Goal: Task Accomplishment & Management: Use online tool/utility

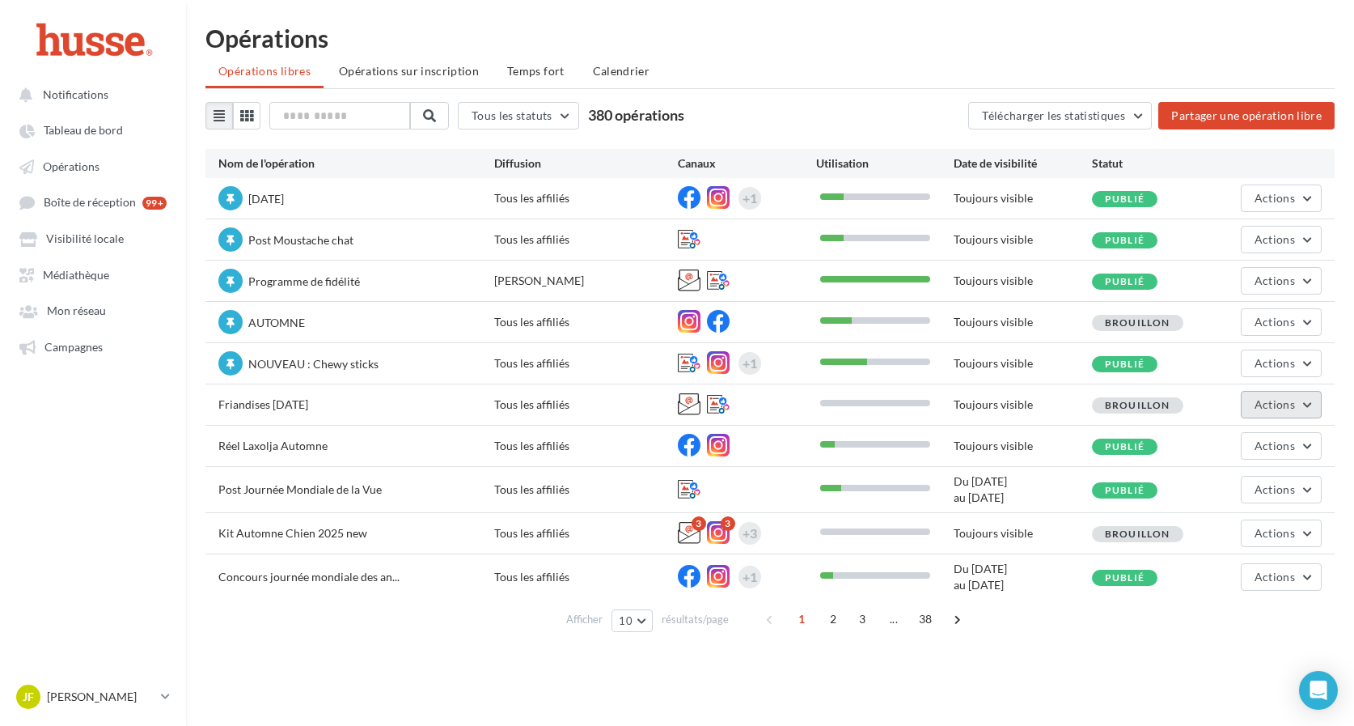
click at [1271, 409] on span "Actions" at bounding box center [1274, 404] width 40 height 14
click at [1209, 446] on button "Editer" at bounding box center [1241, 442] width 162 height 42
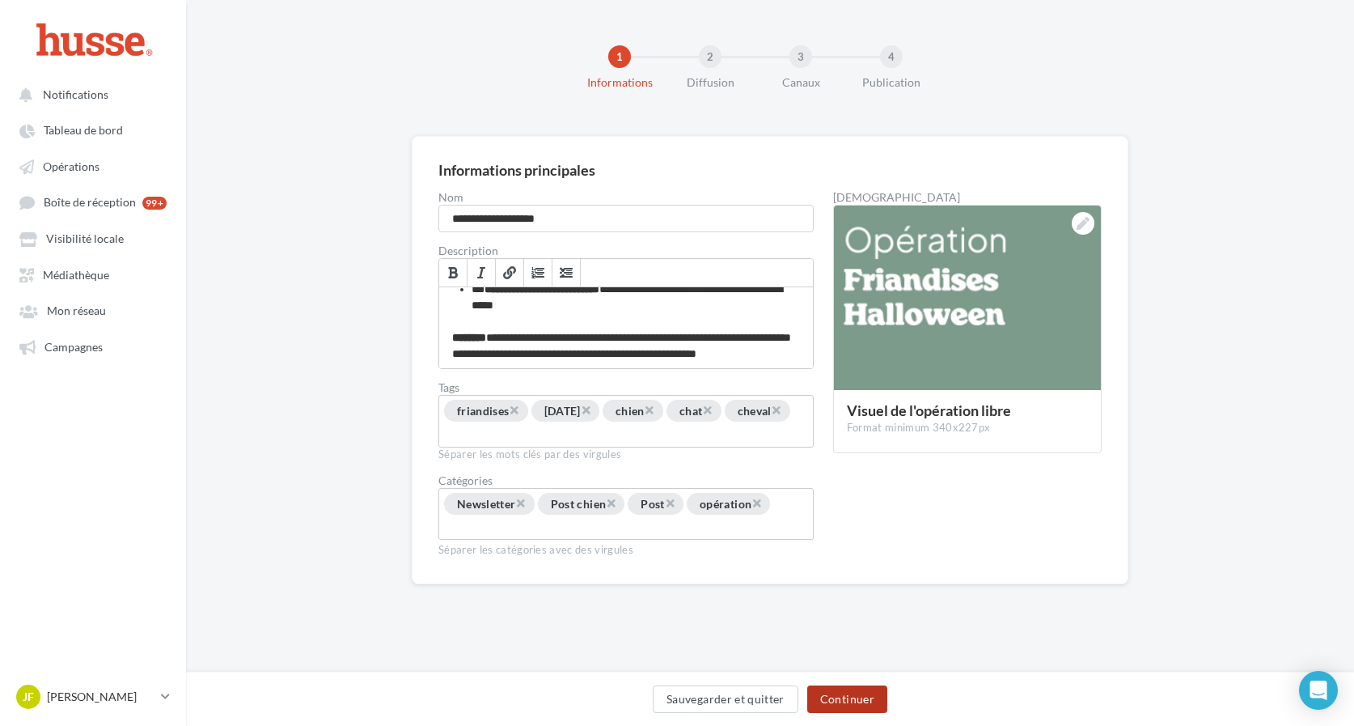
click at [827, 697] on button "Continuer" at bounding box center [847, 698] width 80 height 27
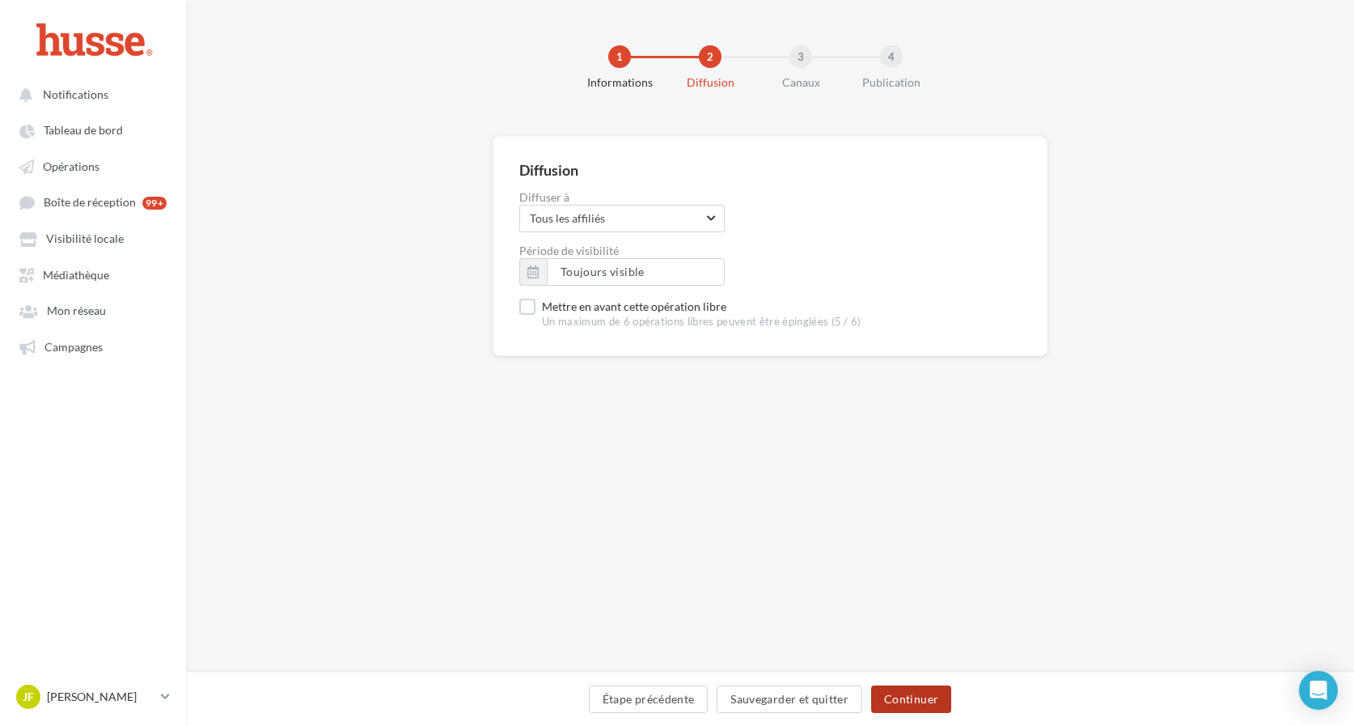
click at [890, 700] on button "Continuer" at bounding box center [911, 698] width 80 height 27
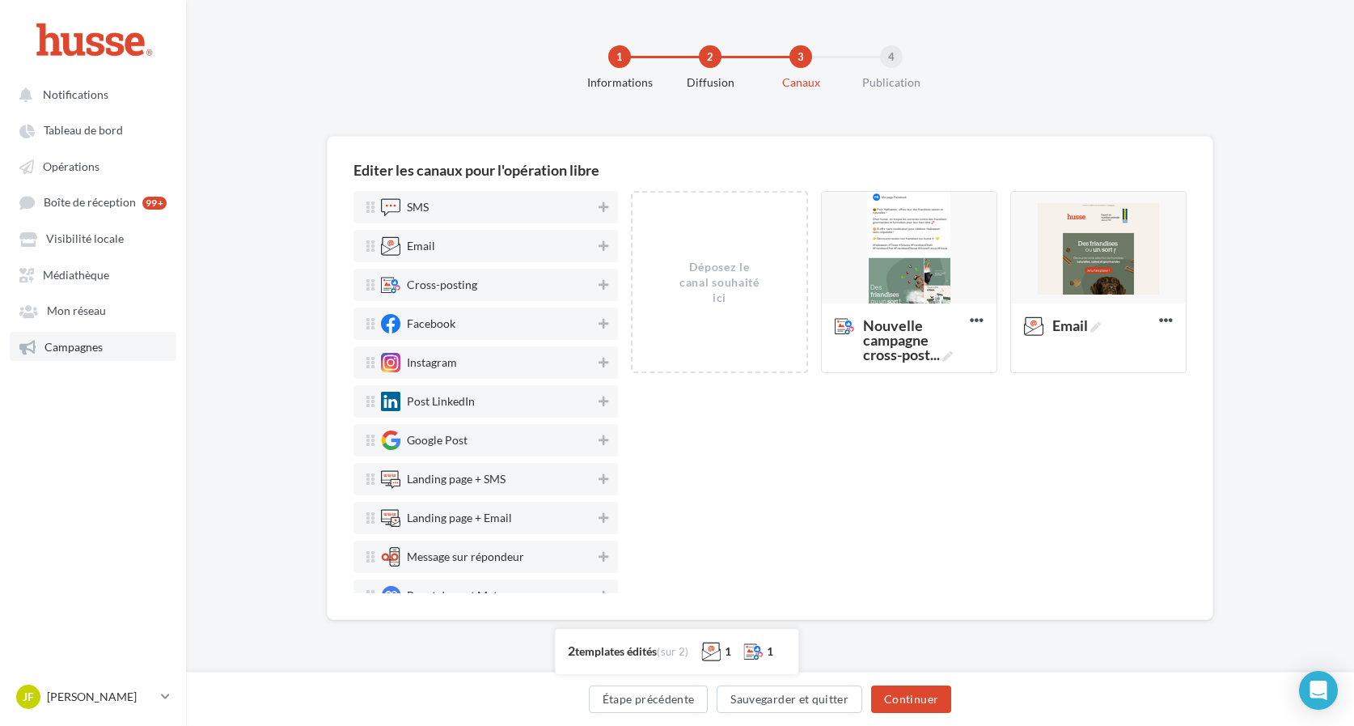
click at [75, 353] on span "Campagnes" at bounding box center [73, 347] width 58 height 14
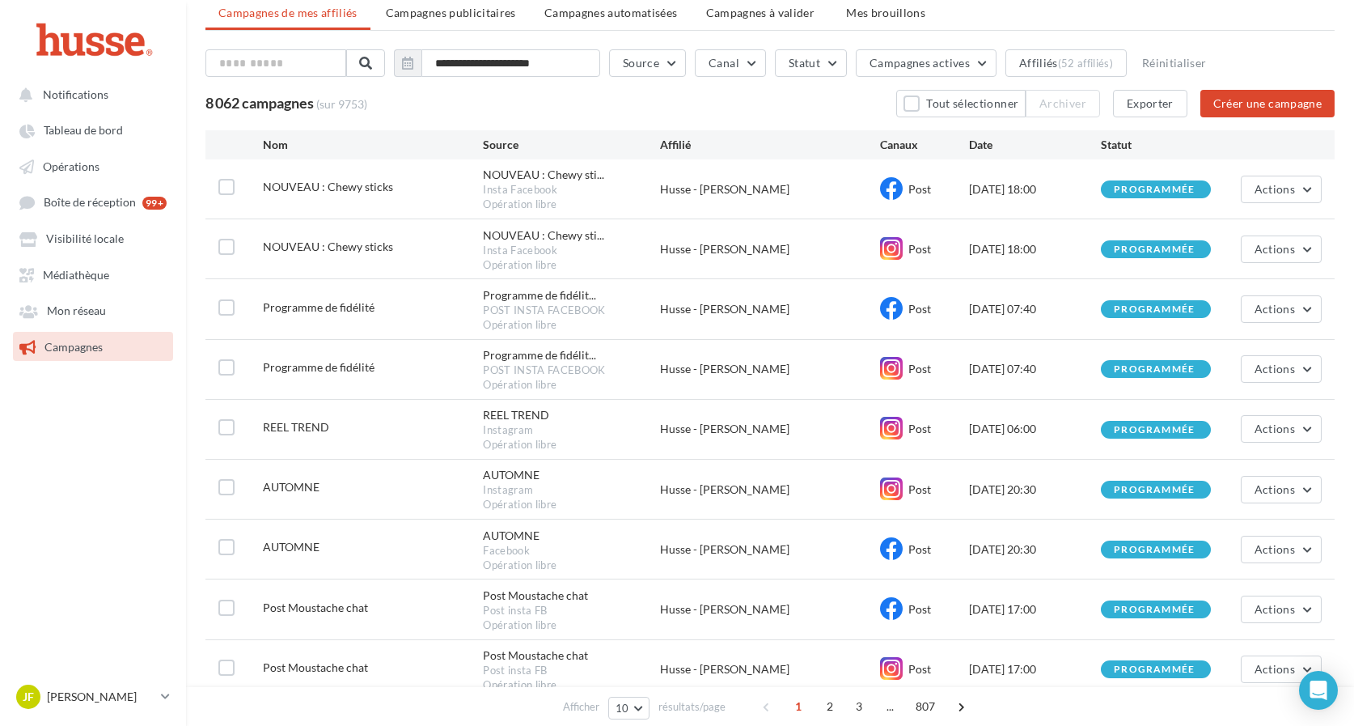
scroll to position [54, 0]
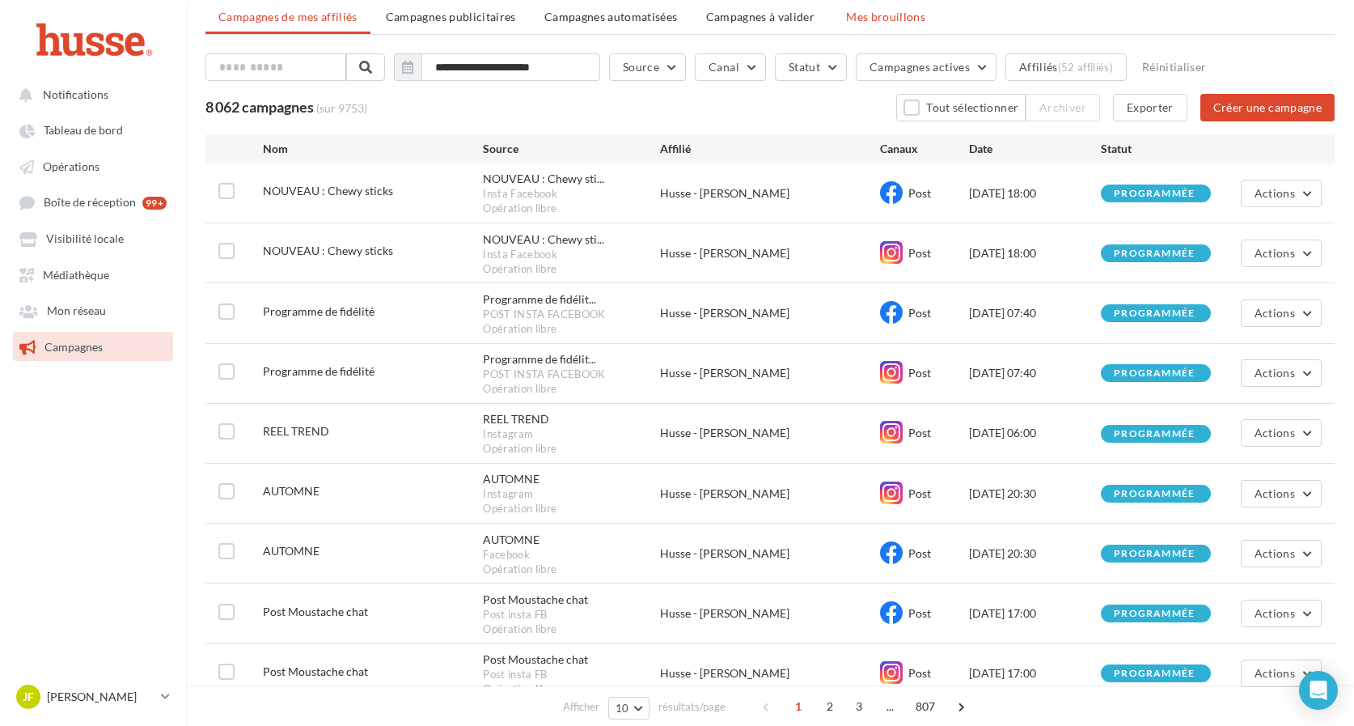
click at [879, 20] on span "Mes brouillons" at bounding box center [885, 17] width 79 height 14
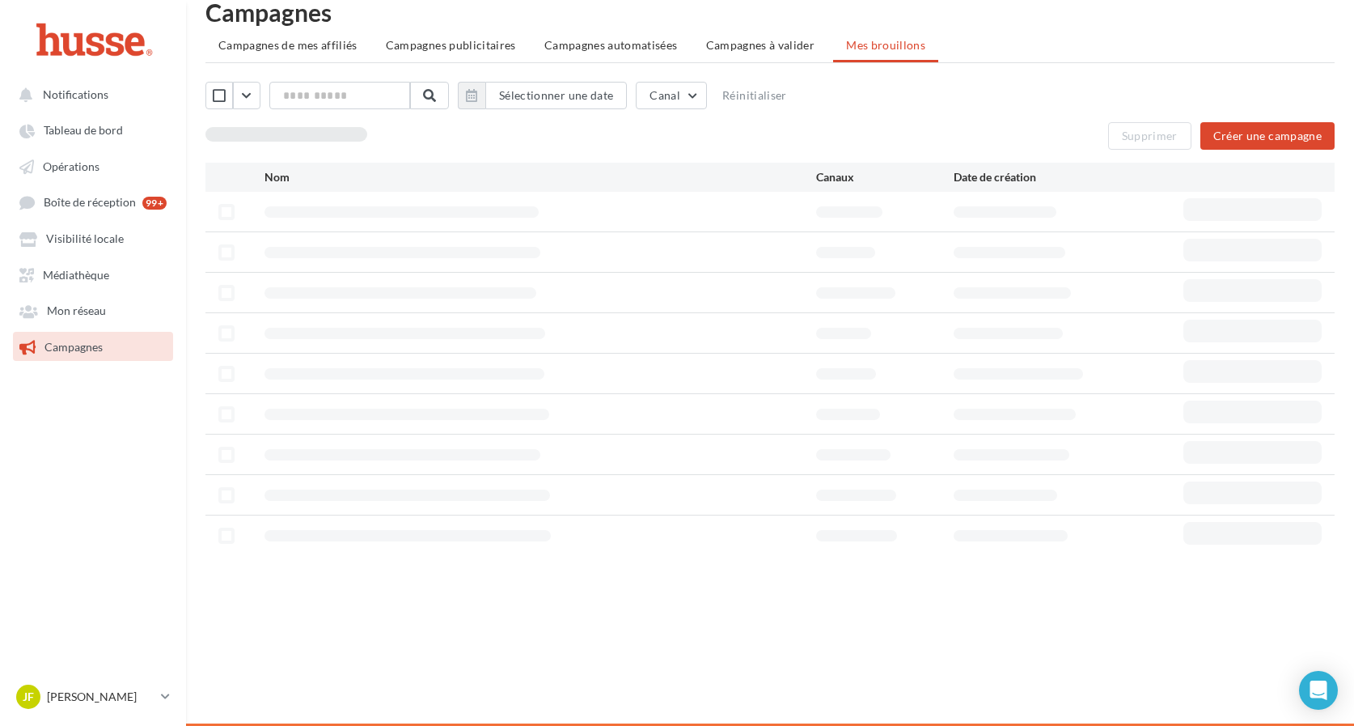
scroll to position [26, 0]
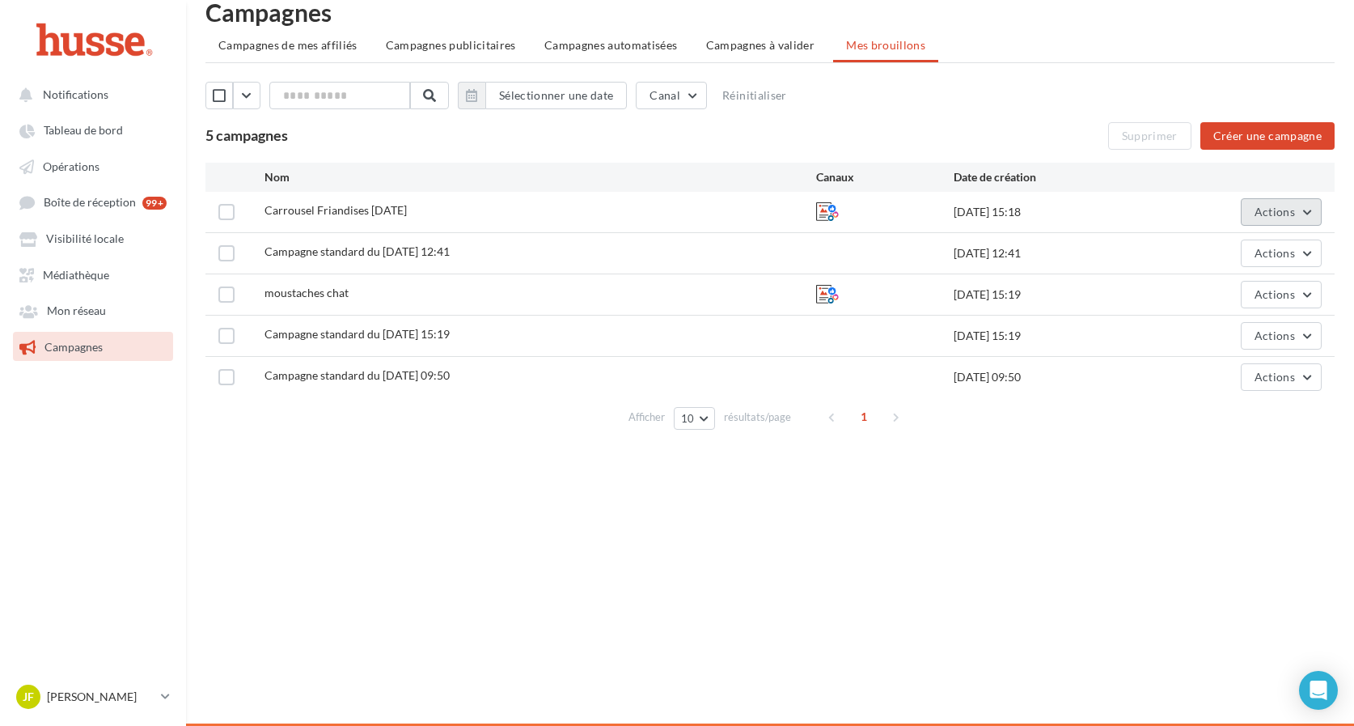
click at [1274, 218] on span "Actions" at bounding box center [1274, 212] width 40 height 14
click at [1174, 235] on button "Editer" at bounding box center [1241, 250] width 162 height 42
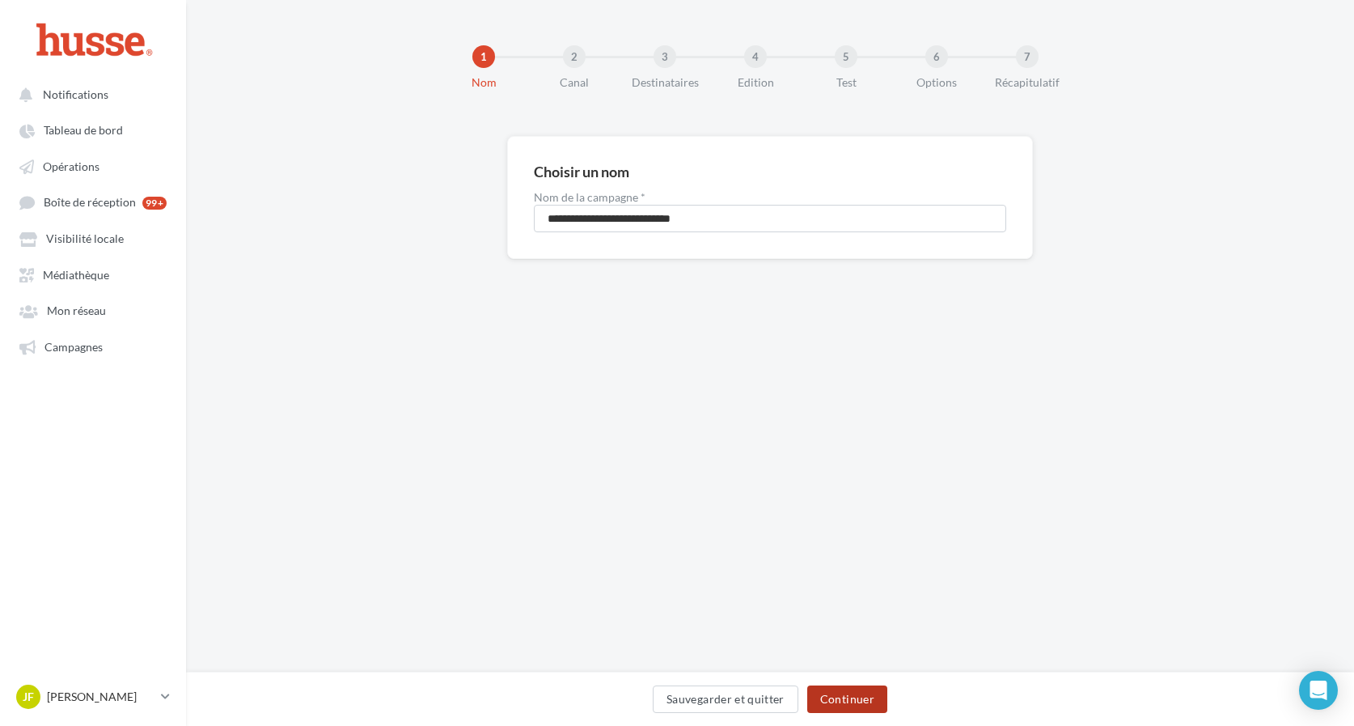
click at [864, 704] on button "Continuer" at bounding box center [847, 698] width 80 height 27
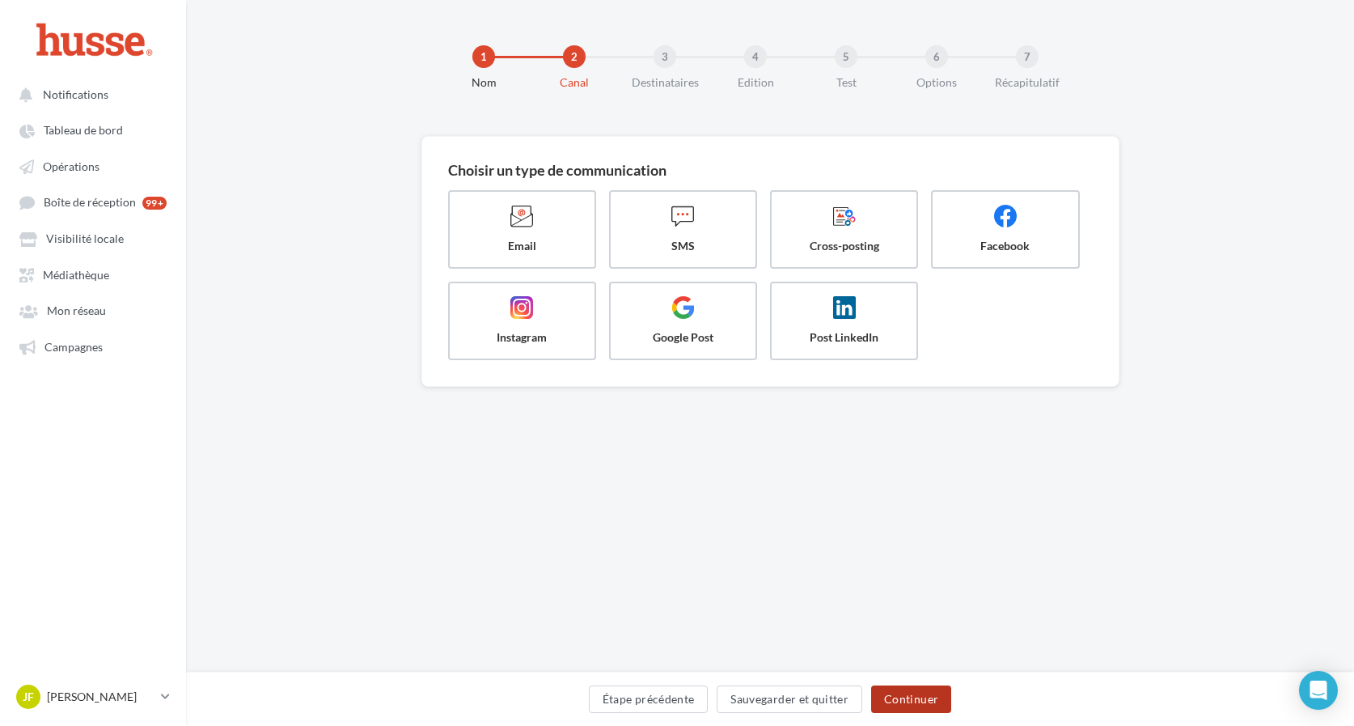
drag, startPoint x: 857, startPoint y: 696, endPoint x: 902, endPoint y: 700, distance: 44.7
click at [902, 700] on div "Étape précédente Sauvegarder et quitter Continuer" at bounding box center [770, 702] width 1142 height 34
click at [902, 700] on button "Continuer" at bounding box center [911, 698] width 80 height 27
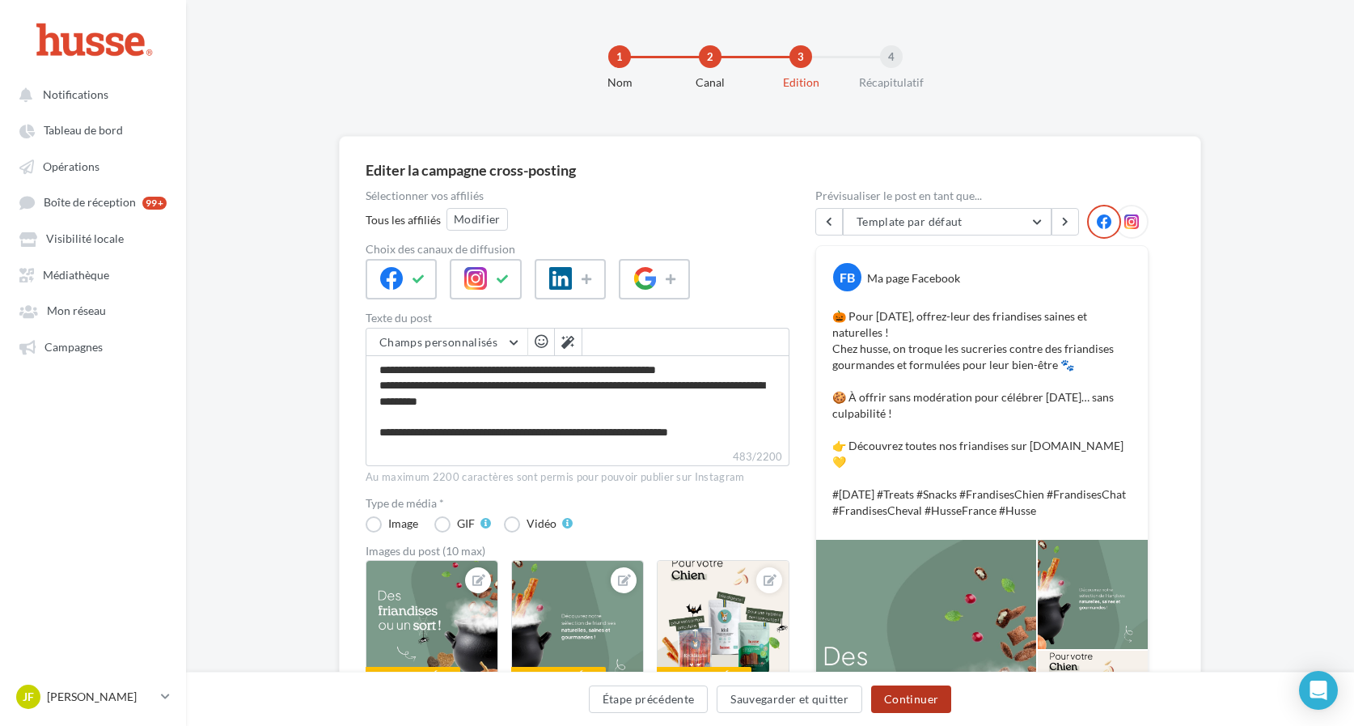
click at [928, 706] on button "Continuer" at bounding box center [911, 698] width 80 height 27
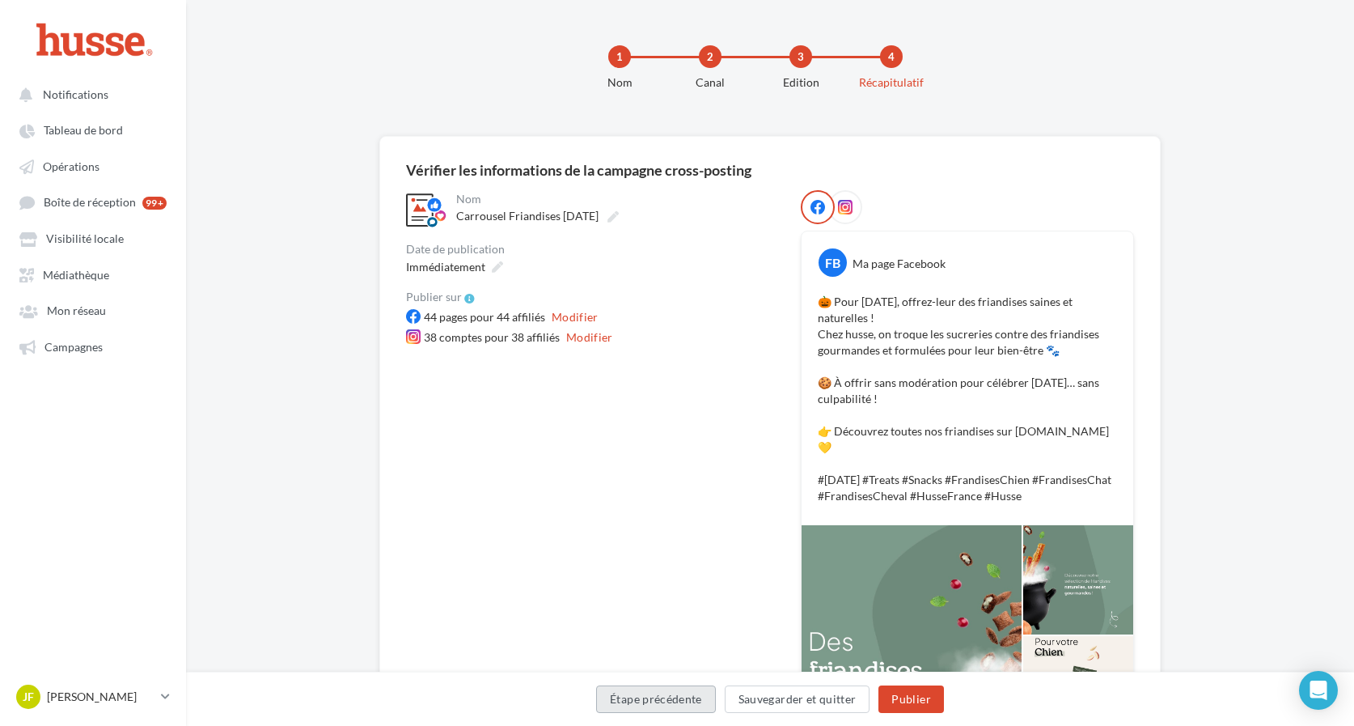
click at [689, 704] on button "Étape précédente" at bounding box center [656, 698] width 120 height 27
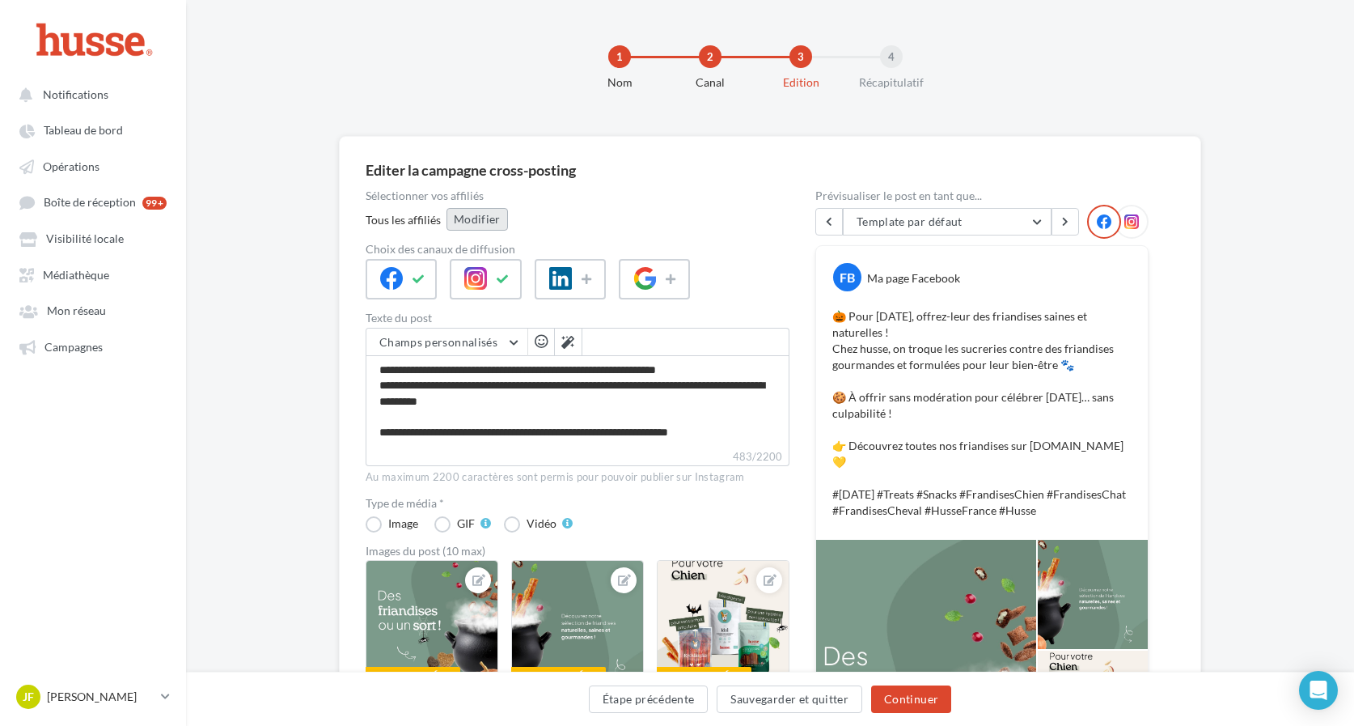
click at [484, 222] on button "Modifier" at bounding box center [476, 219] width 61 height 23
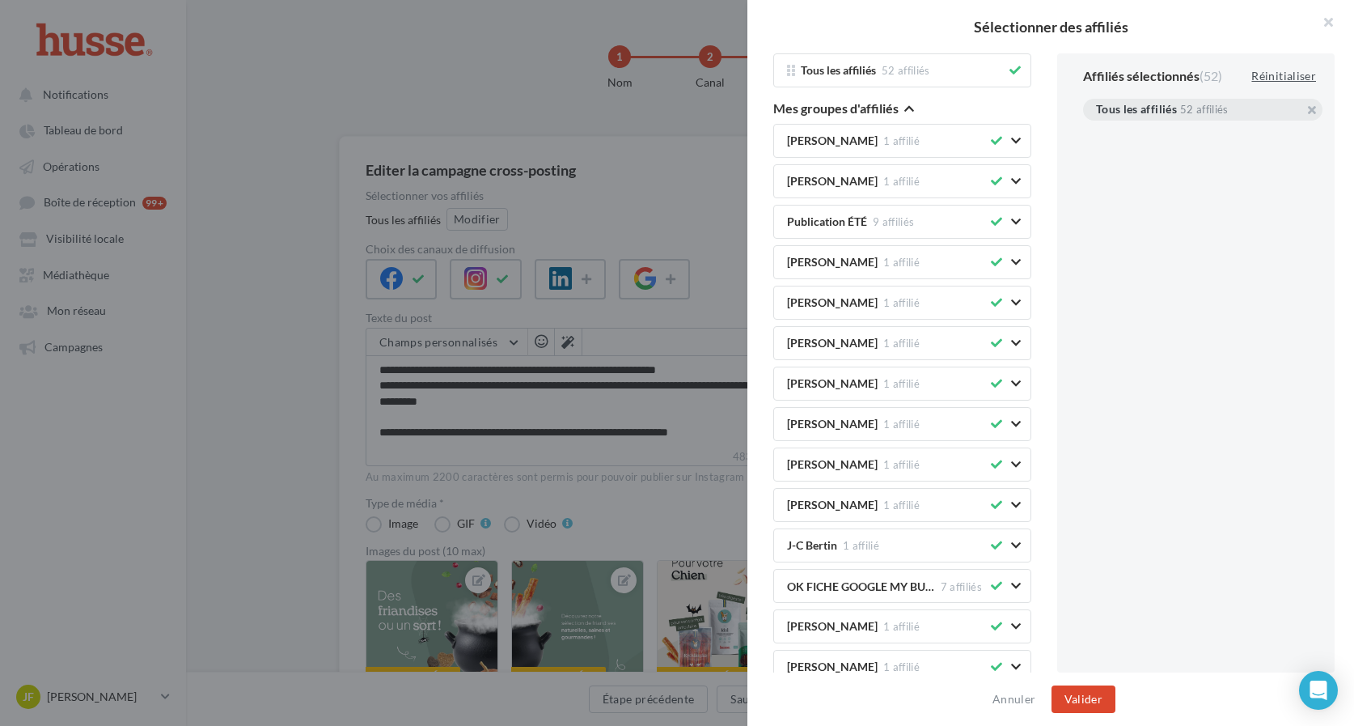
click at [1273, 78] on div "Réinitialiser" at bounding box center [1284, 75] width 78 height 19
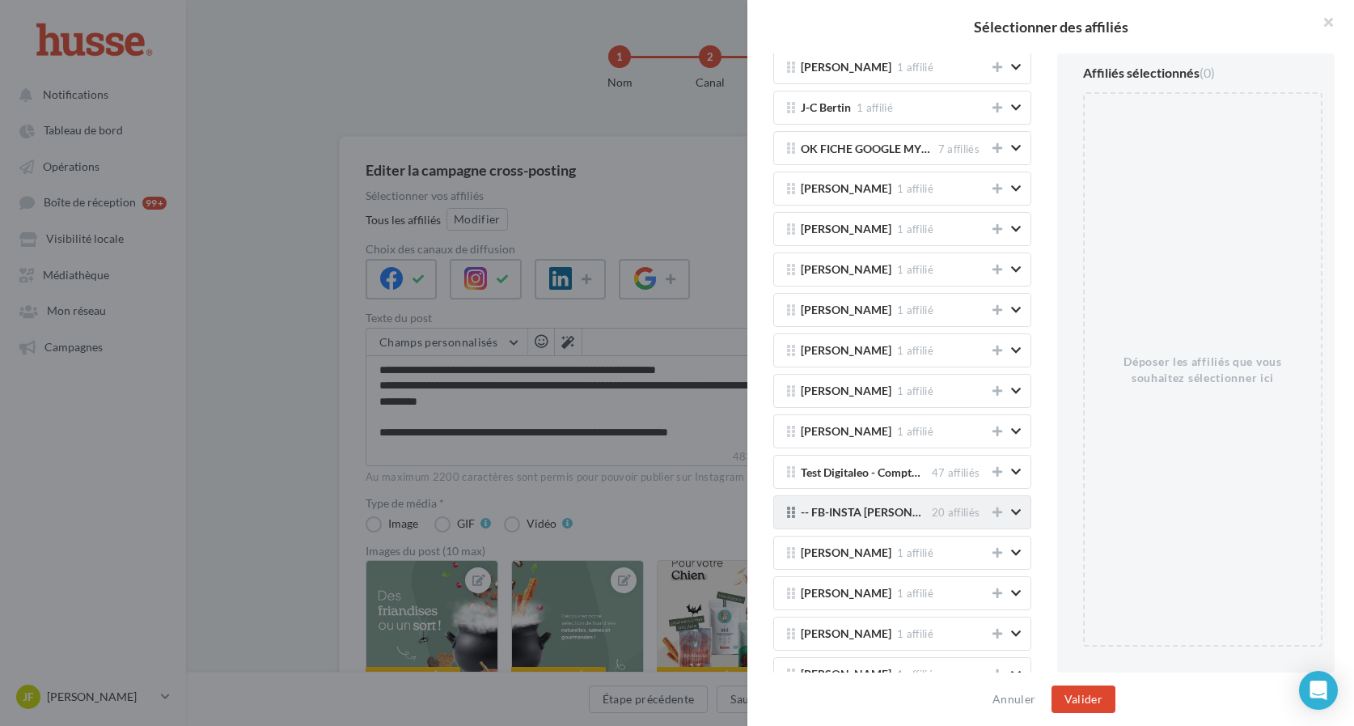
scroll to position [464, 0]
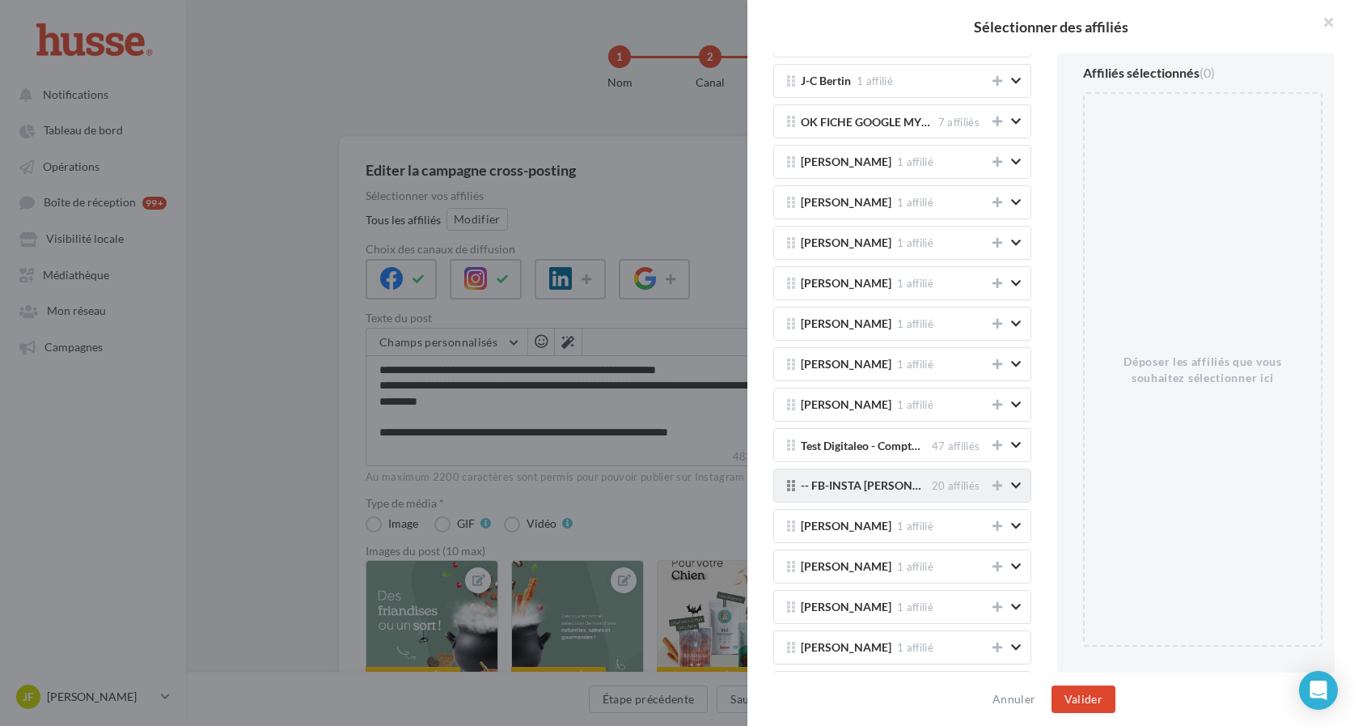
click at [909, 486] on span "-- FB-INSTA PUBLI ANNEE" at bounding box center [863, 486] width 125 height 12
click at [997, 488] on icon at bounding box center [997, 485] width 10 height 11
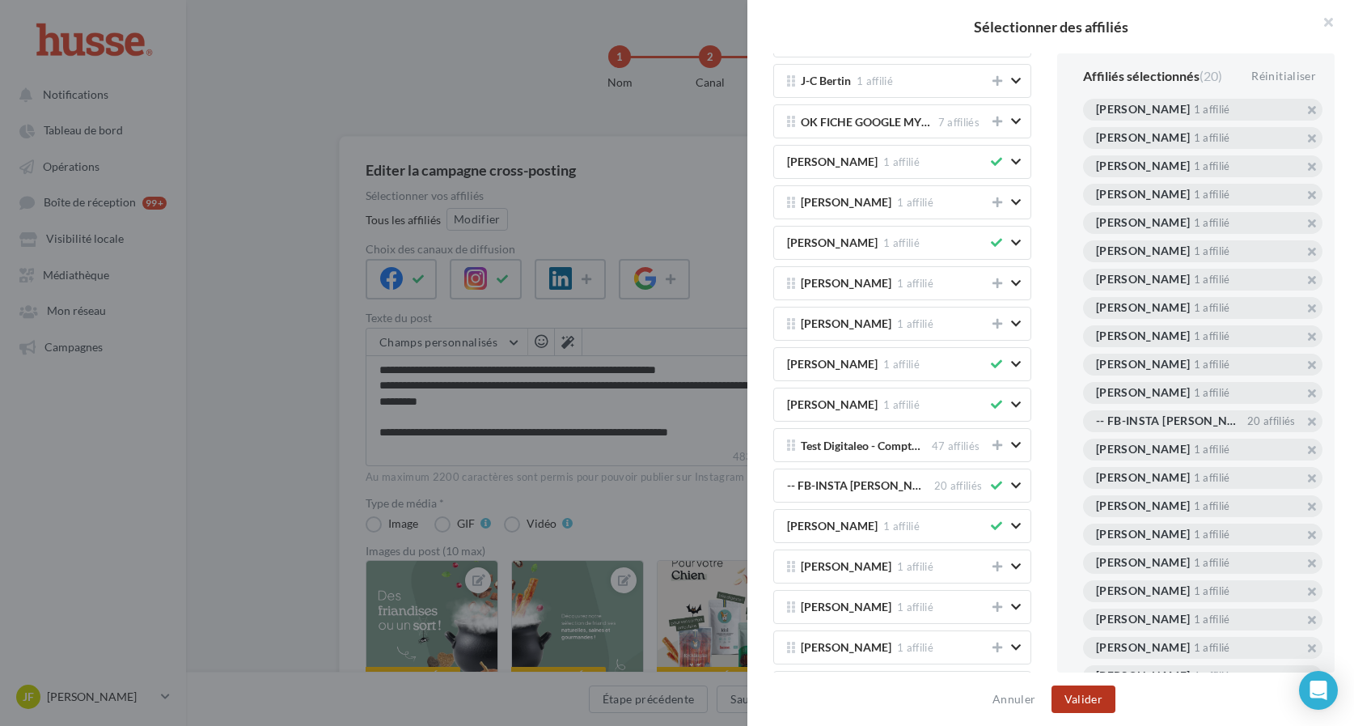
click at [1094, 700] on button "Valider" at bounding box center [1083, 698] width 64 height 27
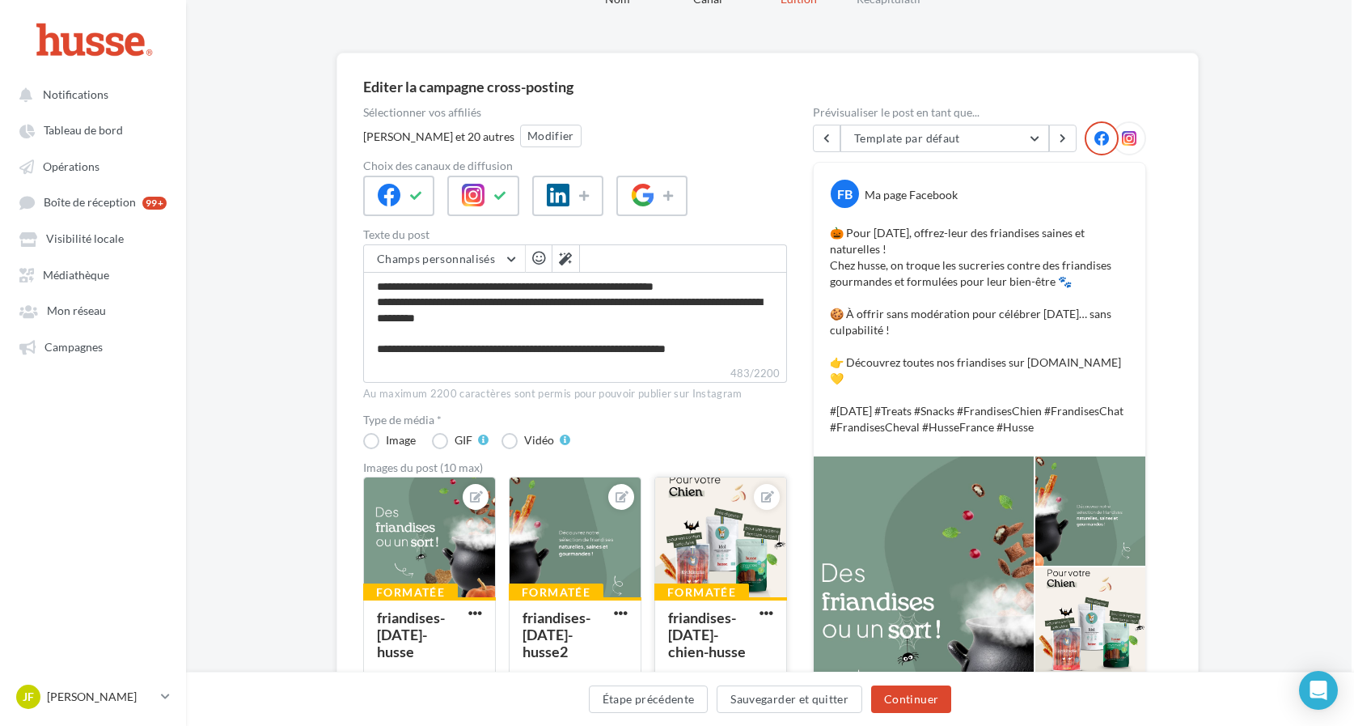
scroll to position [83, 3]
click at [919, 707] on button "Continuer" at bounding box center [911, 698] width 80 height 27
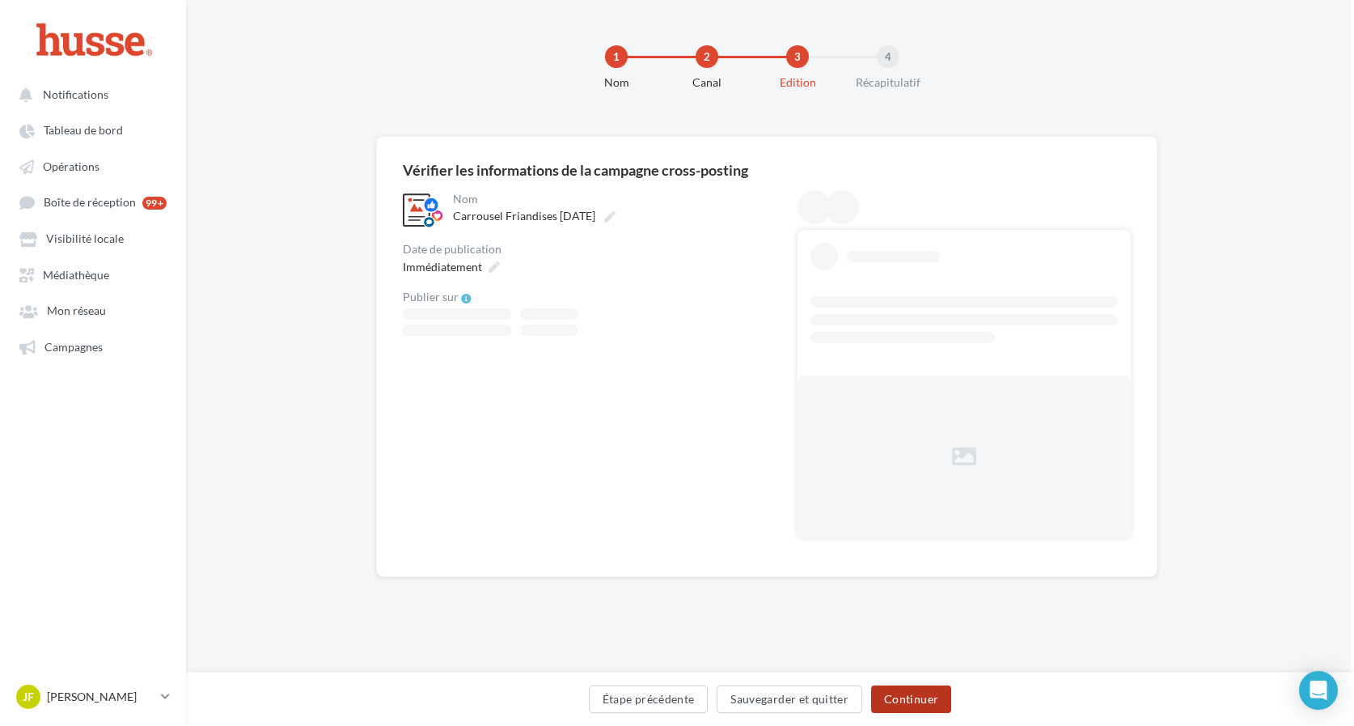
scroll to position [0, 3]
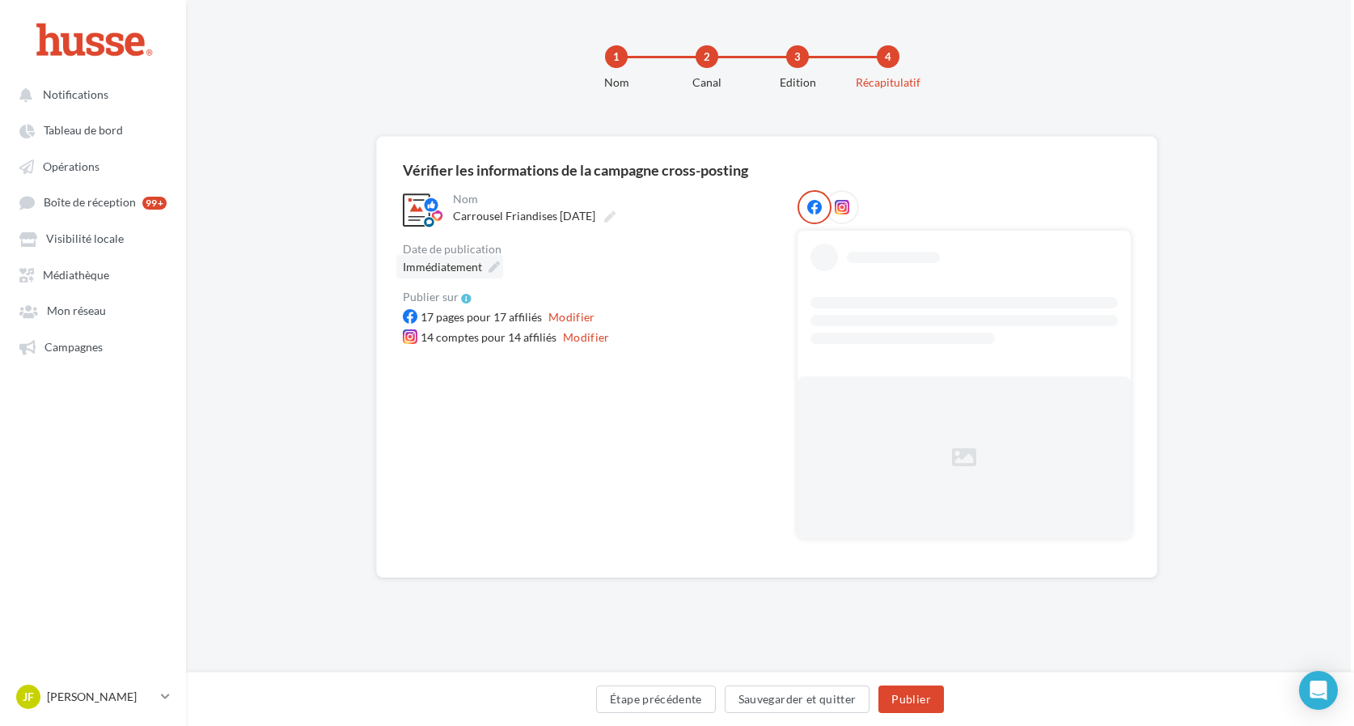
click at [494, 268] on icon at bounding box center [494, 266] width 11 height 11
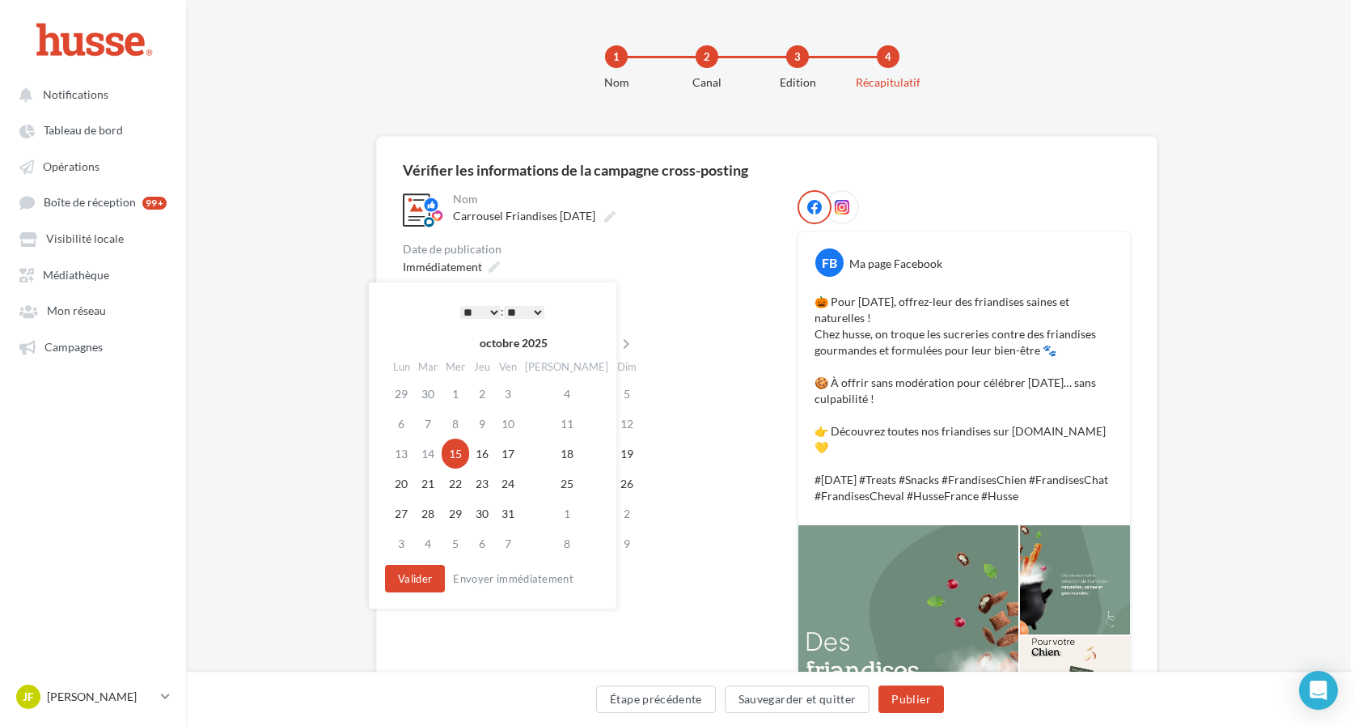
click at [596, 315] on div "**********" at bounding box center [491, 311] width 212 height 24
click at [424, 587] on button "Valider" at bounding box center [415, 578] width 60 height 27
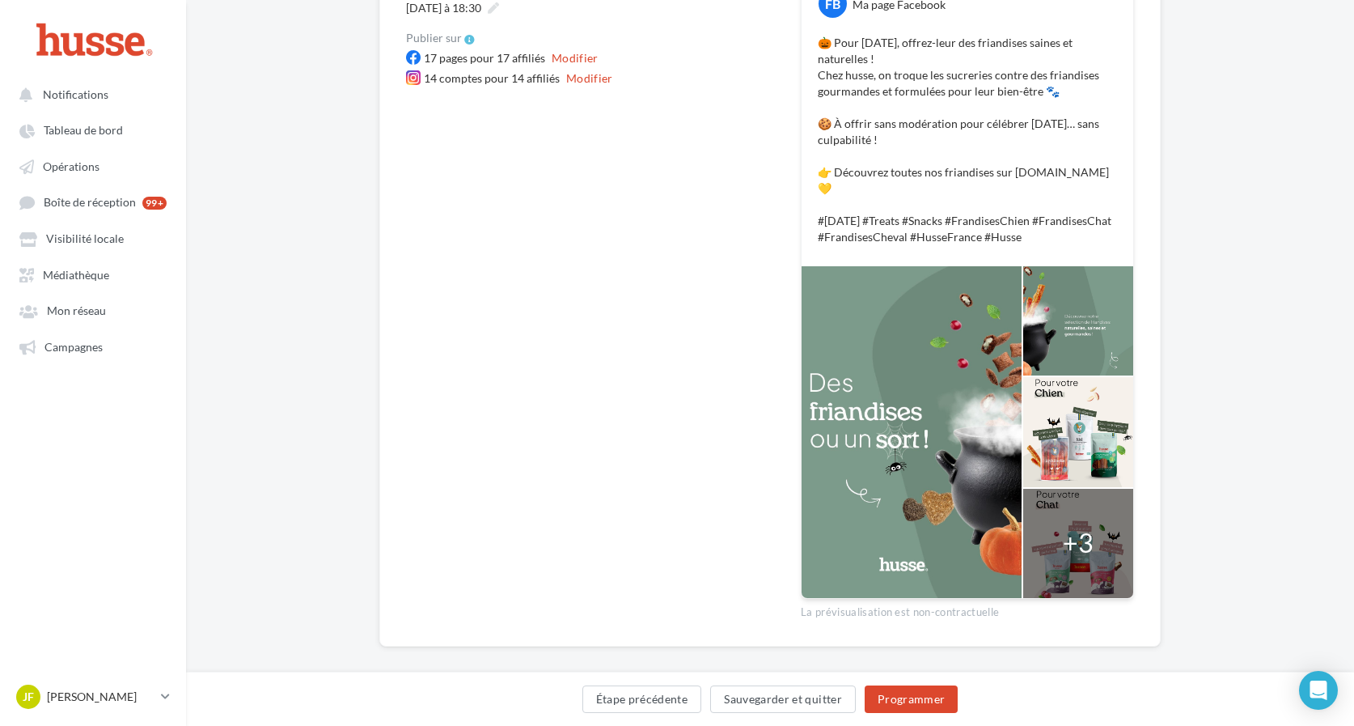
scroll to position [258, 0]
click at [924, 704] on button "Programmer" at bounding box center [912, 698] width 94 height 27
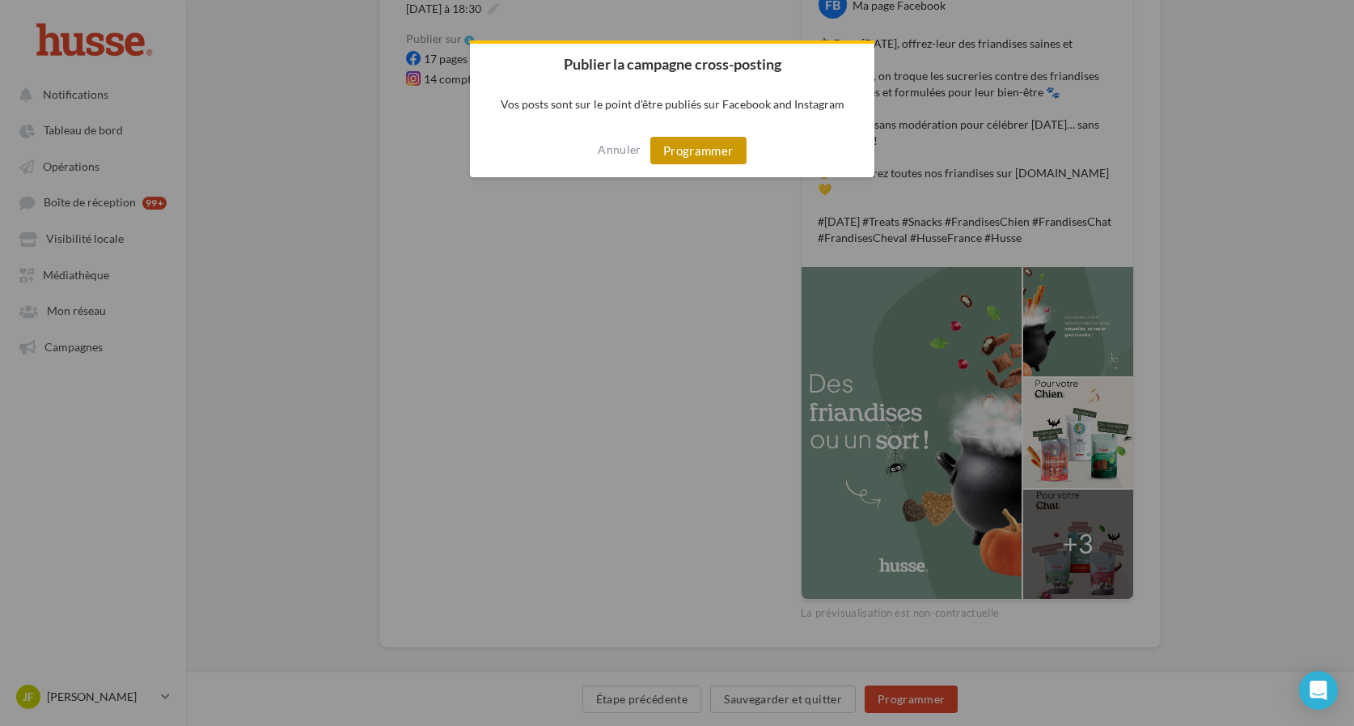
click at [694, 149] on button "Programmer" at bounding box center [698, 150] width 96 height 27
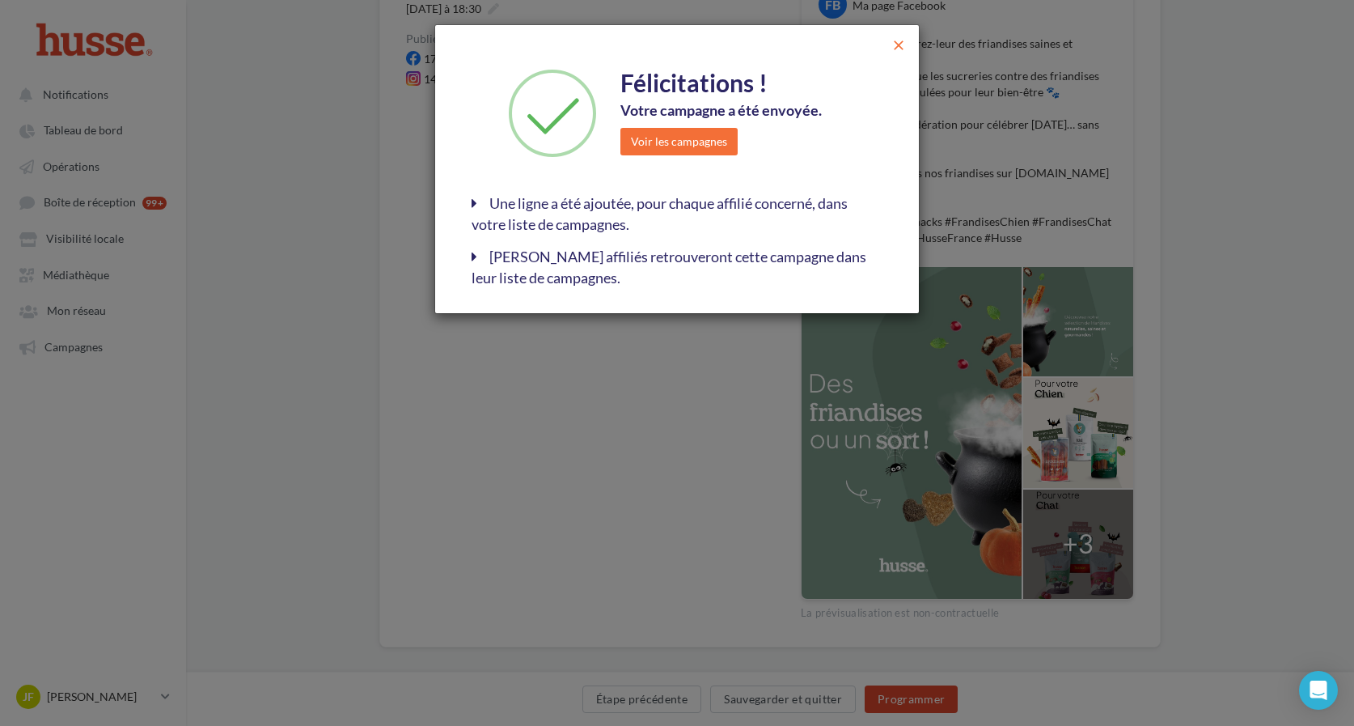
click at [900, 49] on span "close" at bounding box center [898, 45] width 16 height 16
